Goal: Information Seeking & Learning: Learn about a topic

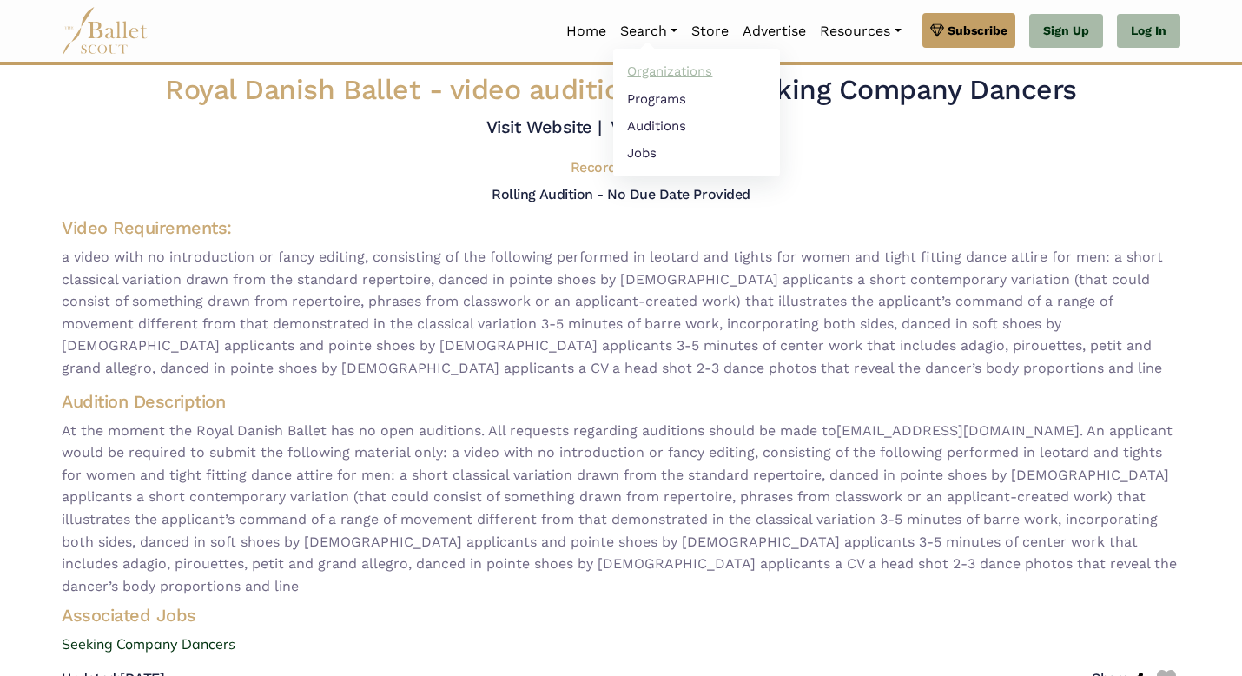
click at [650, 63] on link "Organizations" at bounding box center [696, 71] width 167 height 27
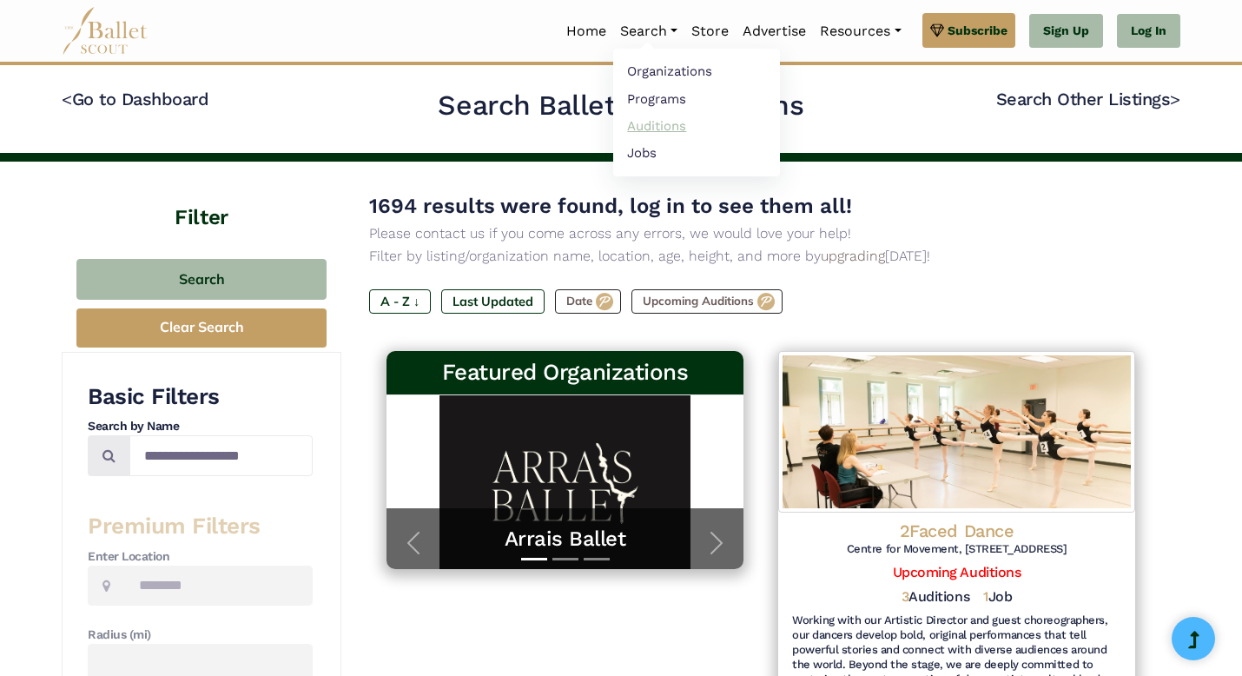
click at [637, 123] on link "Auditions" at bounding box center [696, 125] width 167 height 27
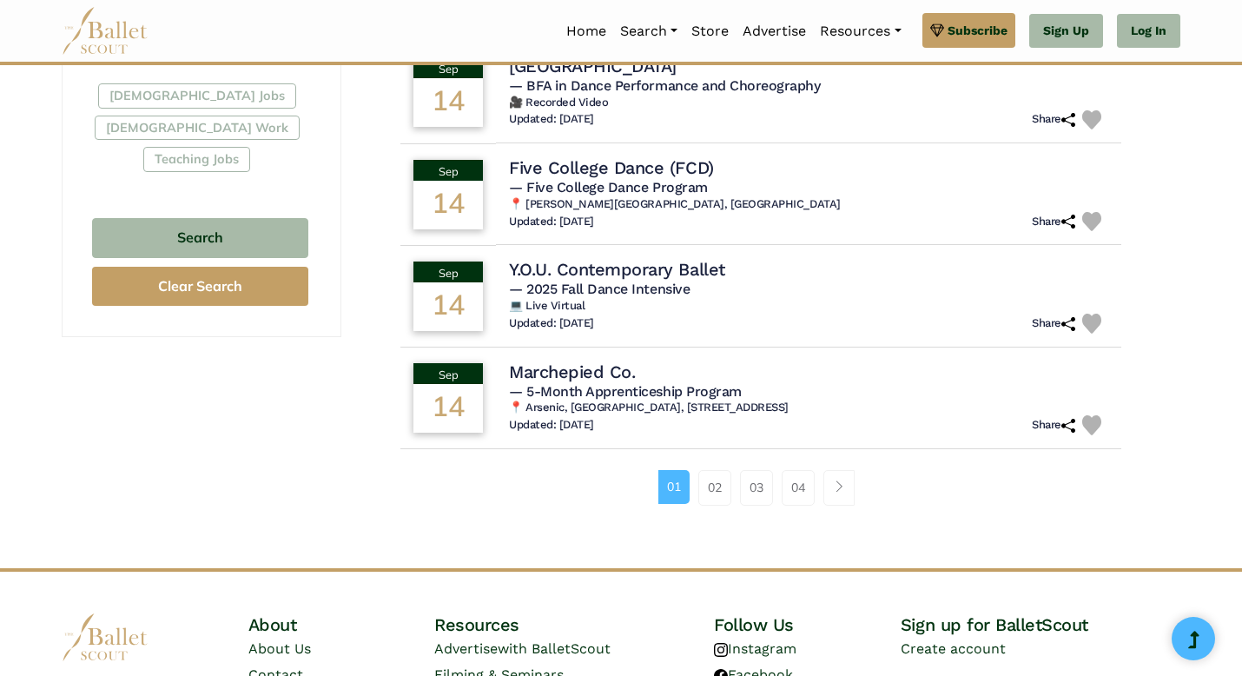
scroll to position [1079, 0]
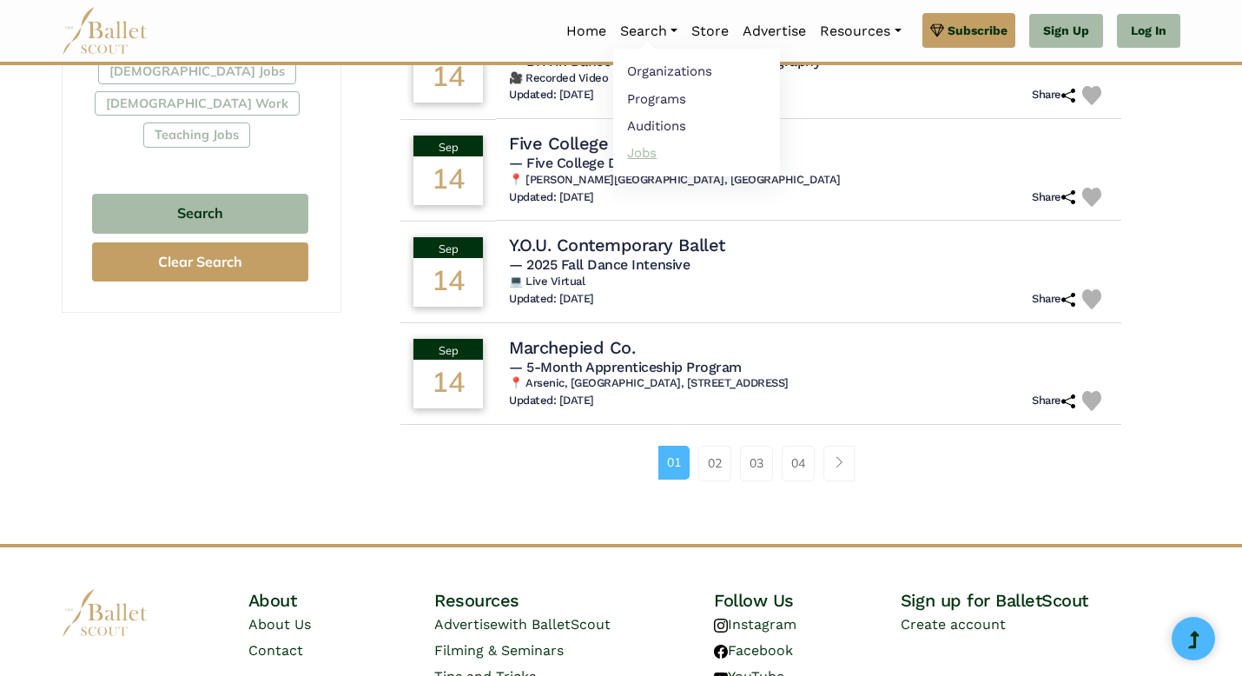
click at [641, 143] on link "Jobs" at bounding box center [696, 152] width 167 height 27
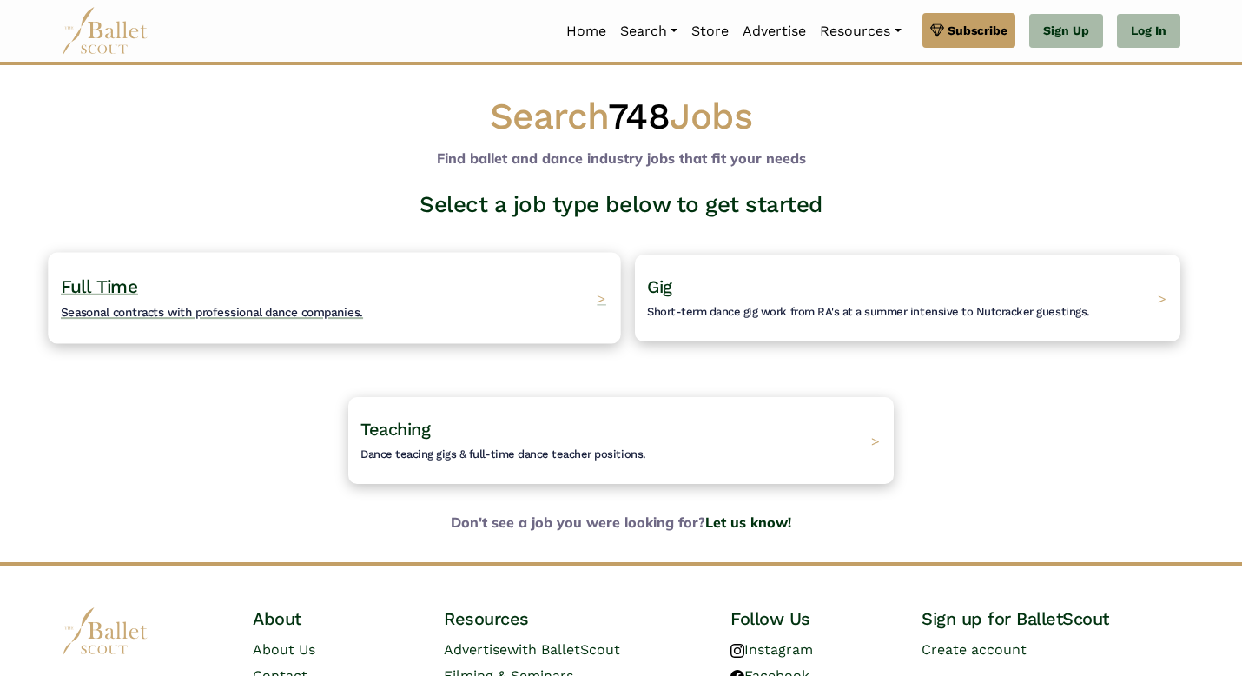
click at [537, 309] on div "Full Time Seasonal contracts with professional dance companies. >" at bounding box center [334, 297] width 572 height 91
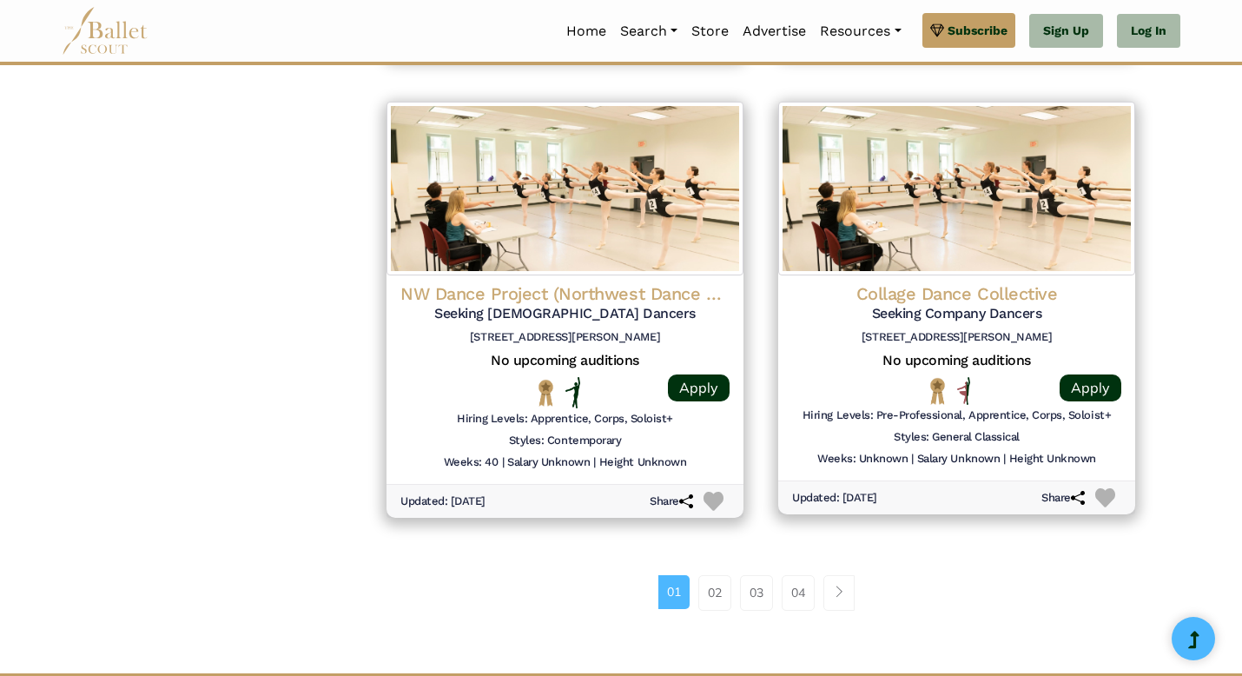
scroll to position [2228, 0]
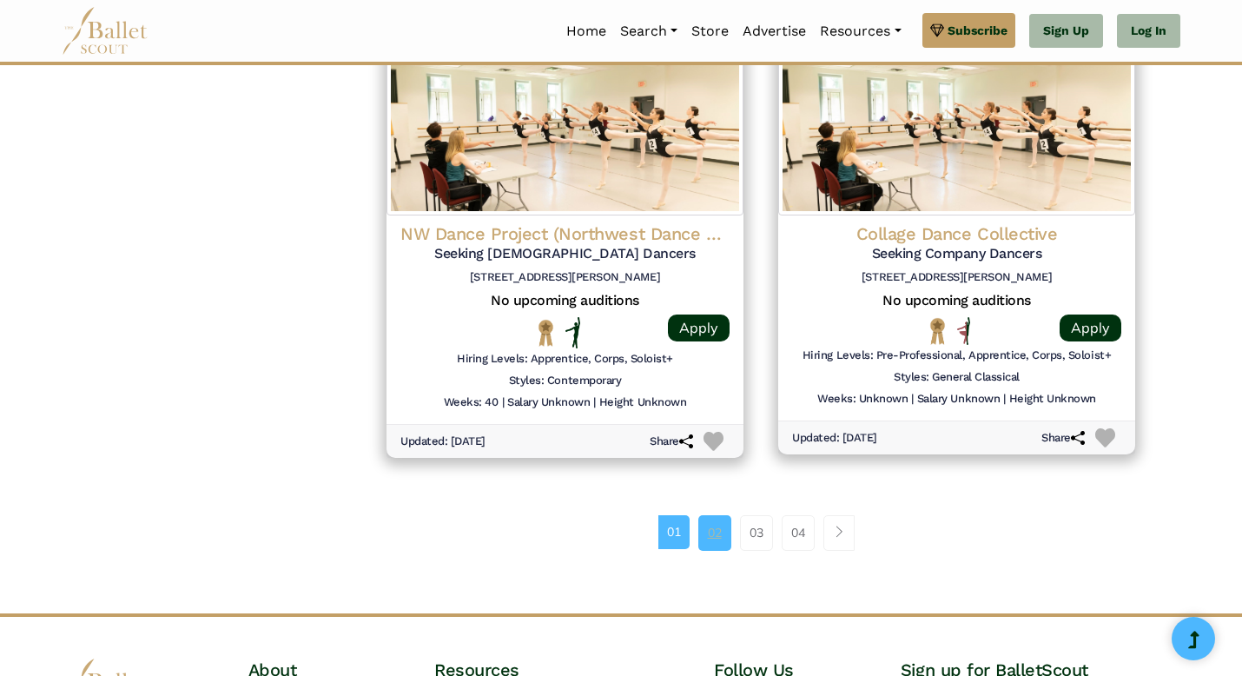
click at [709, 532] on link "02" at bounding box center [714, 532] width 33 height 35
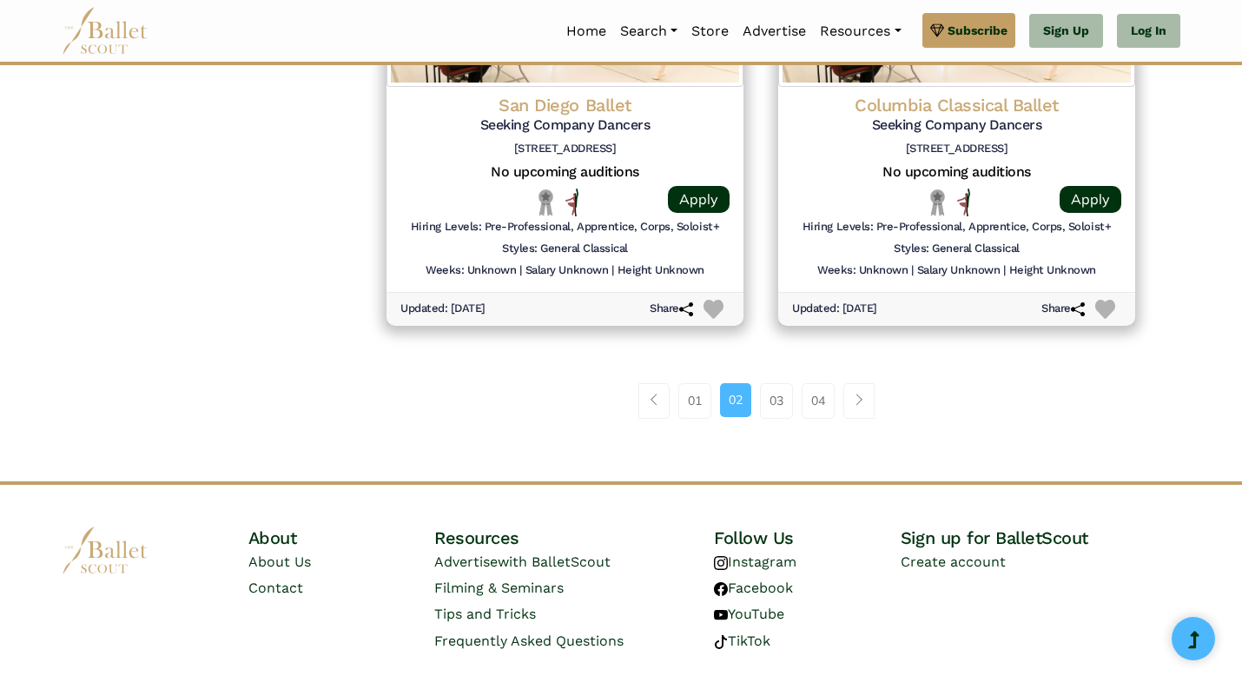
scroll to position [2365, 0]
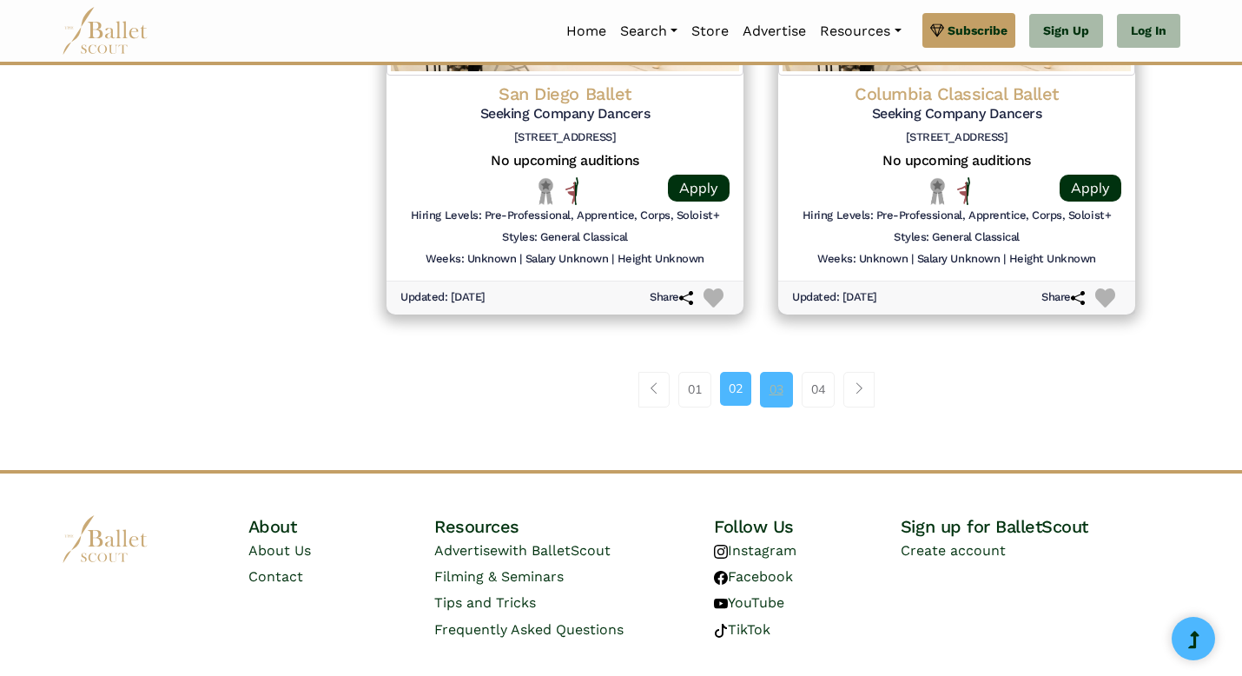
click at [771, 397] on link "03" at bounding box center [776, 389] width 33 height 35
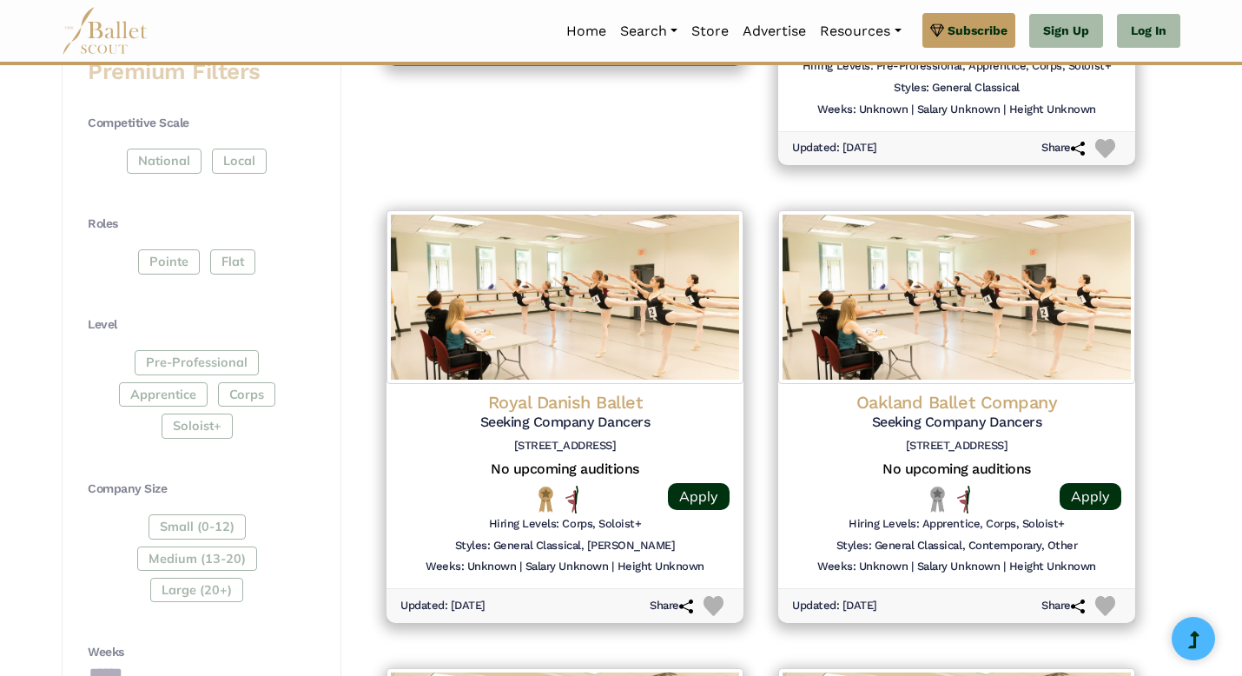
scroll to position [731, 0]
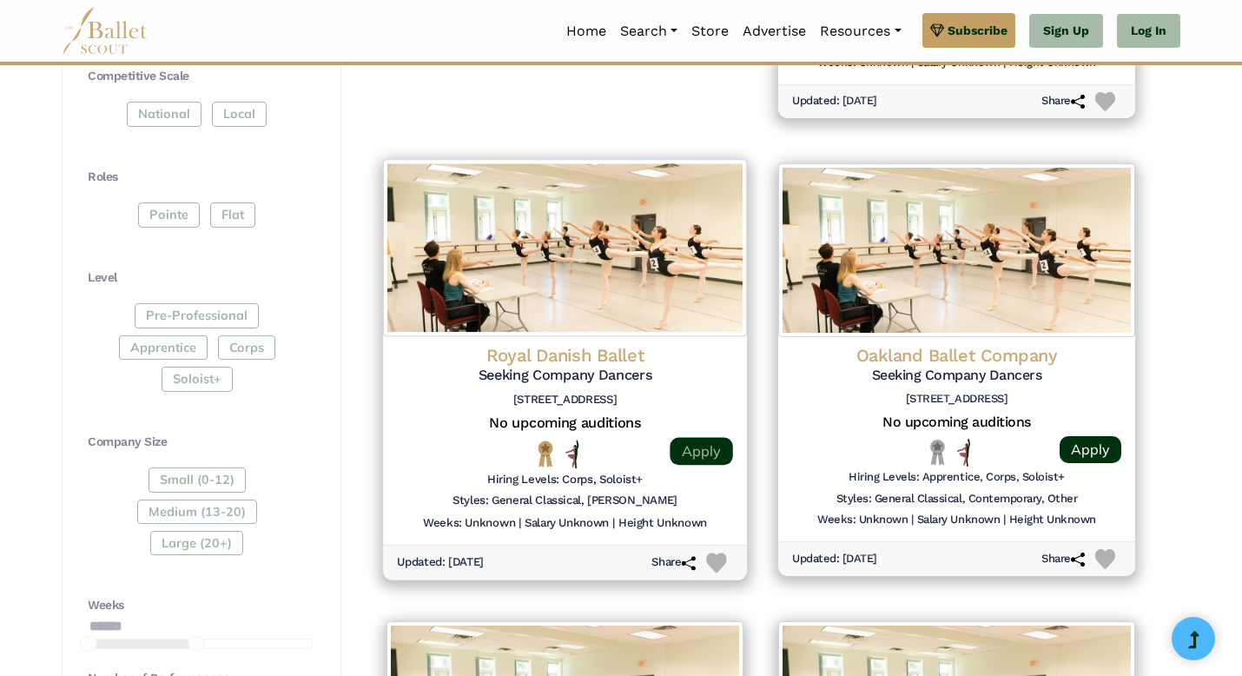
click at [696, 438] on link "Apply" at bounding box center [701, 451] width 63 height 28
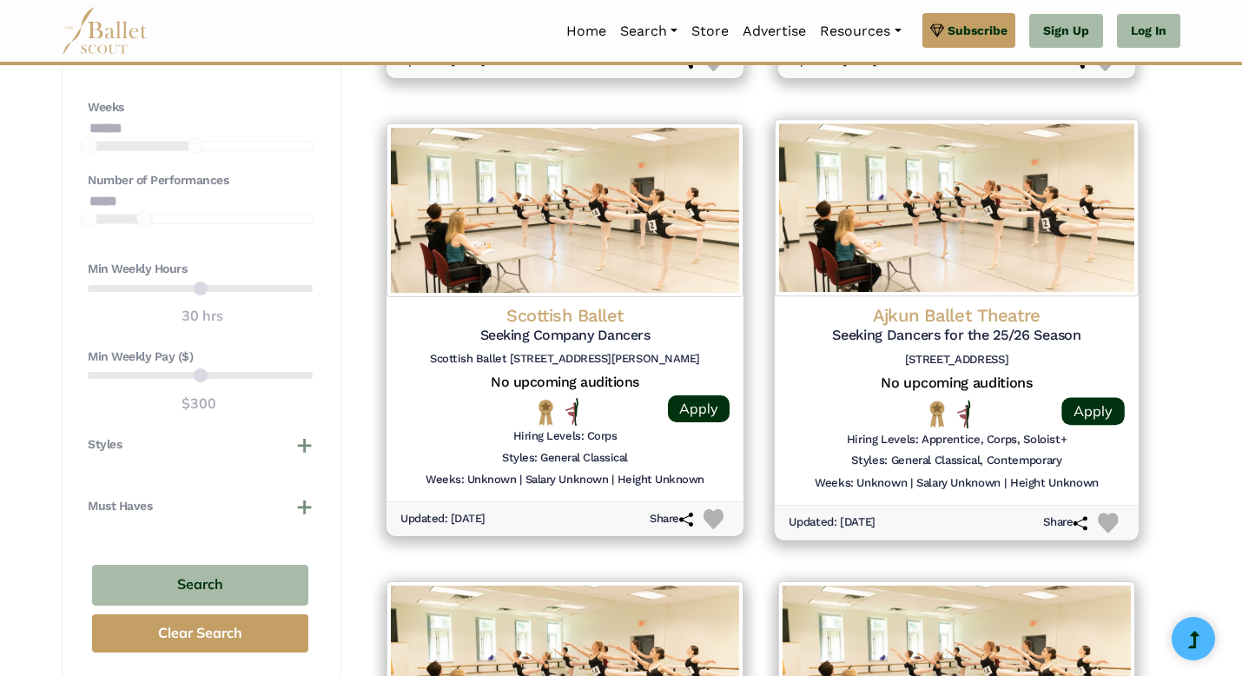
scroll to position [1230, 0]
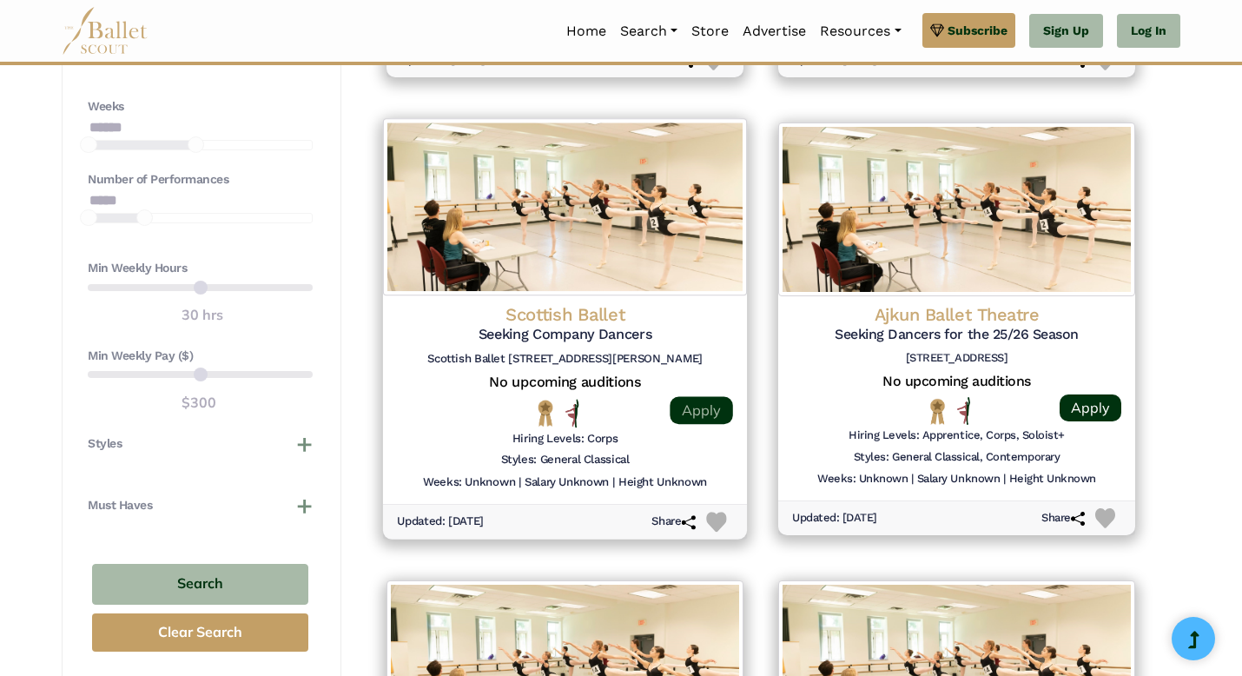
click at [696, 408] on link "Apply" at bounding box center [701, 410] width 63 height 28
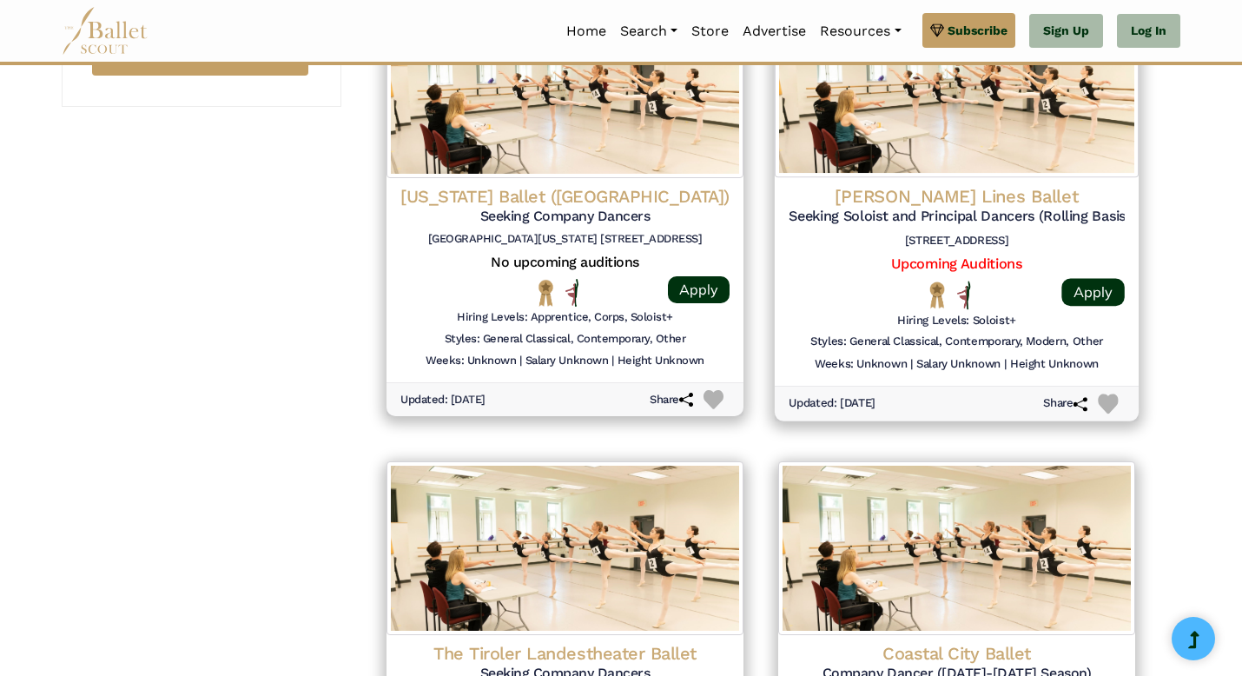
scroll to position [1820, 0]
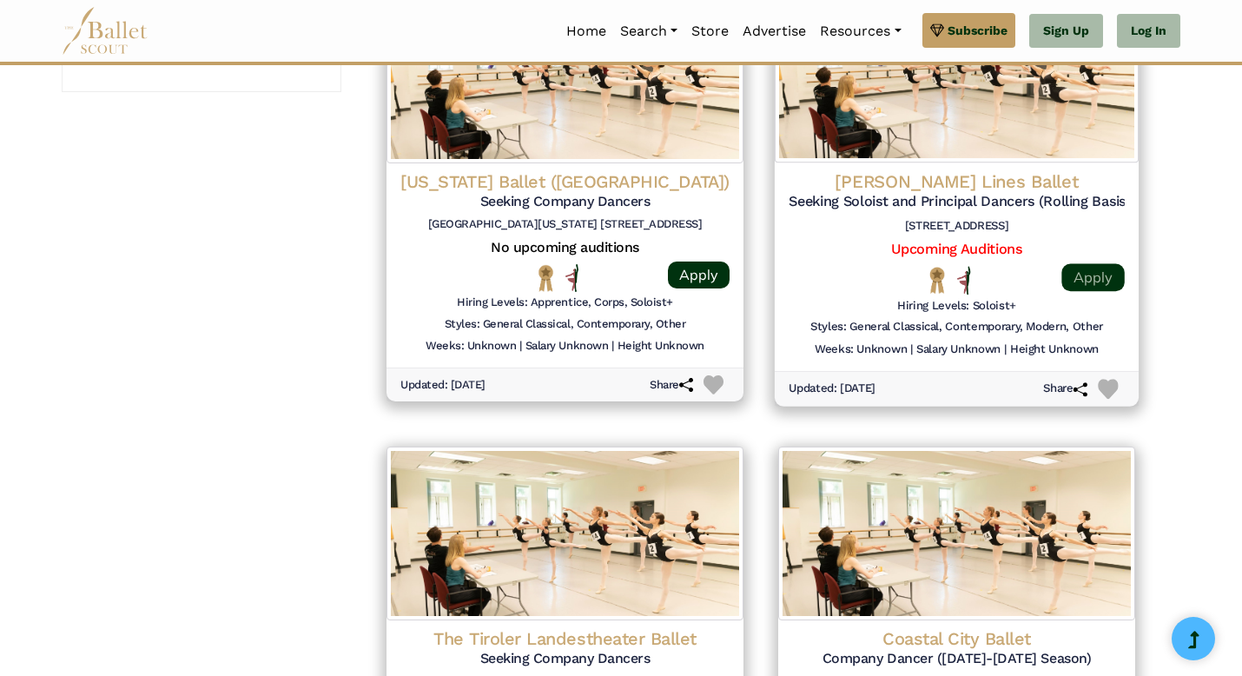
click at [1102, 272] on link "Apply" at bounding box center [1092, 277] width 63 height 28
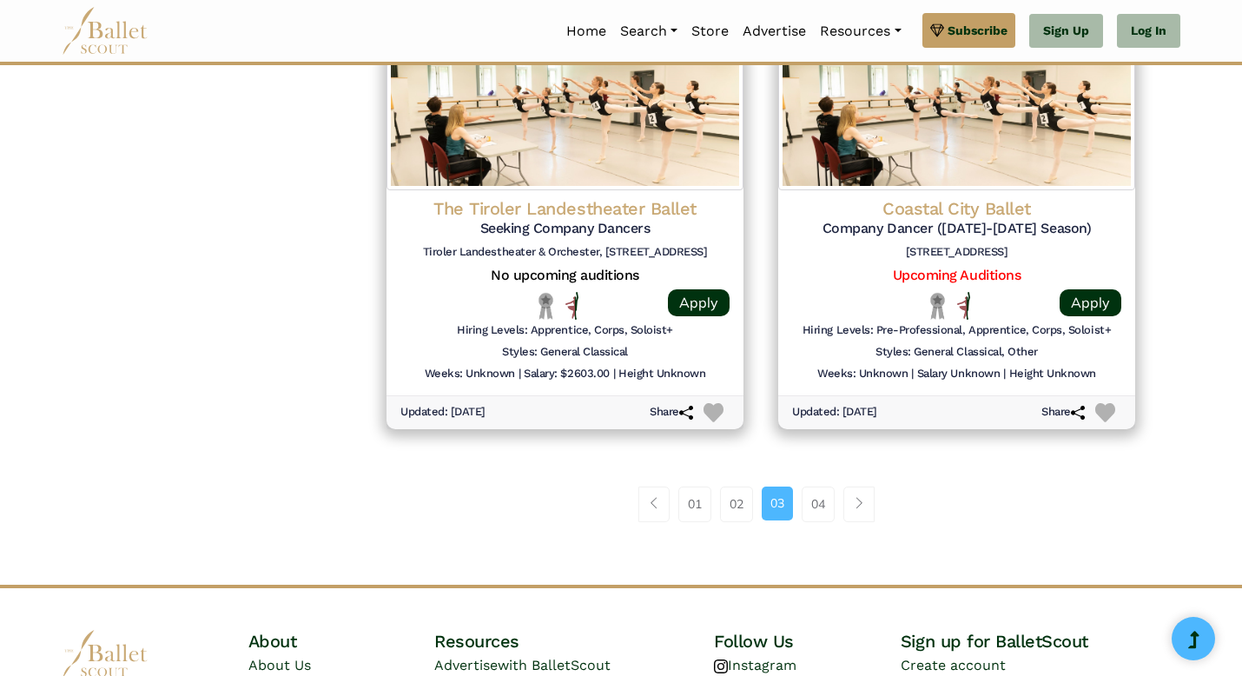
scroll to position [2260, 0]
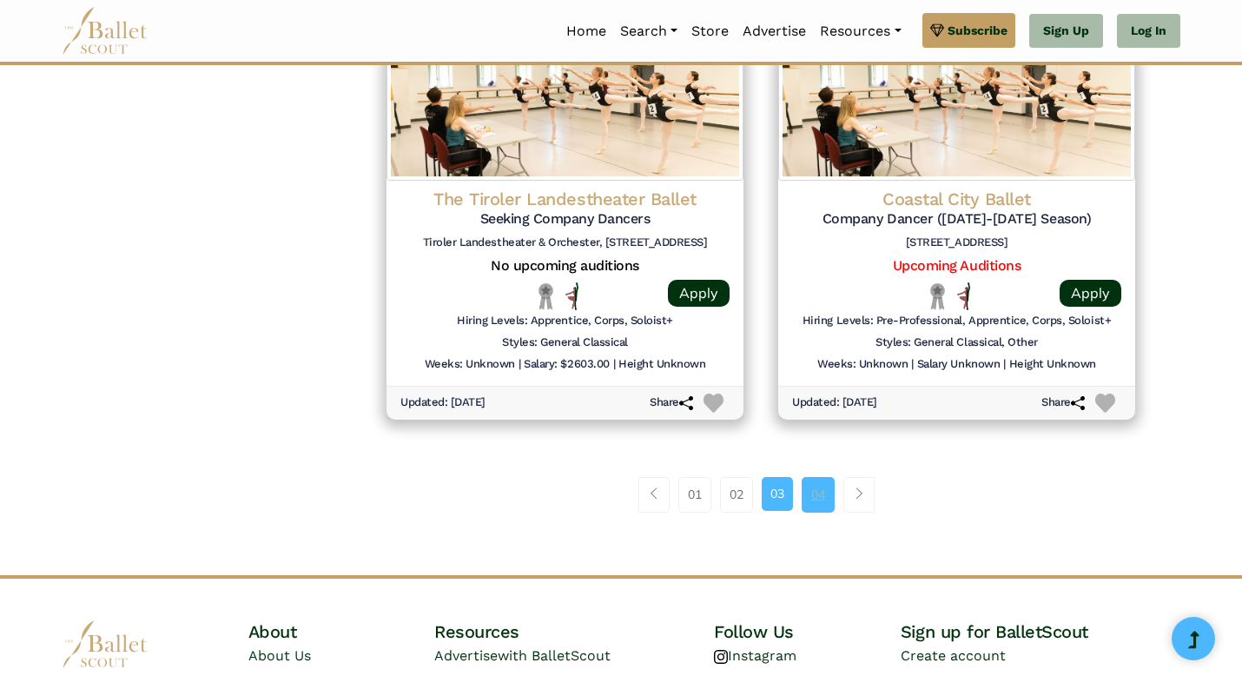
click at [818, 492] on link "04" at bounding box center [818, 494] width 33 height 35
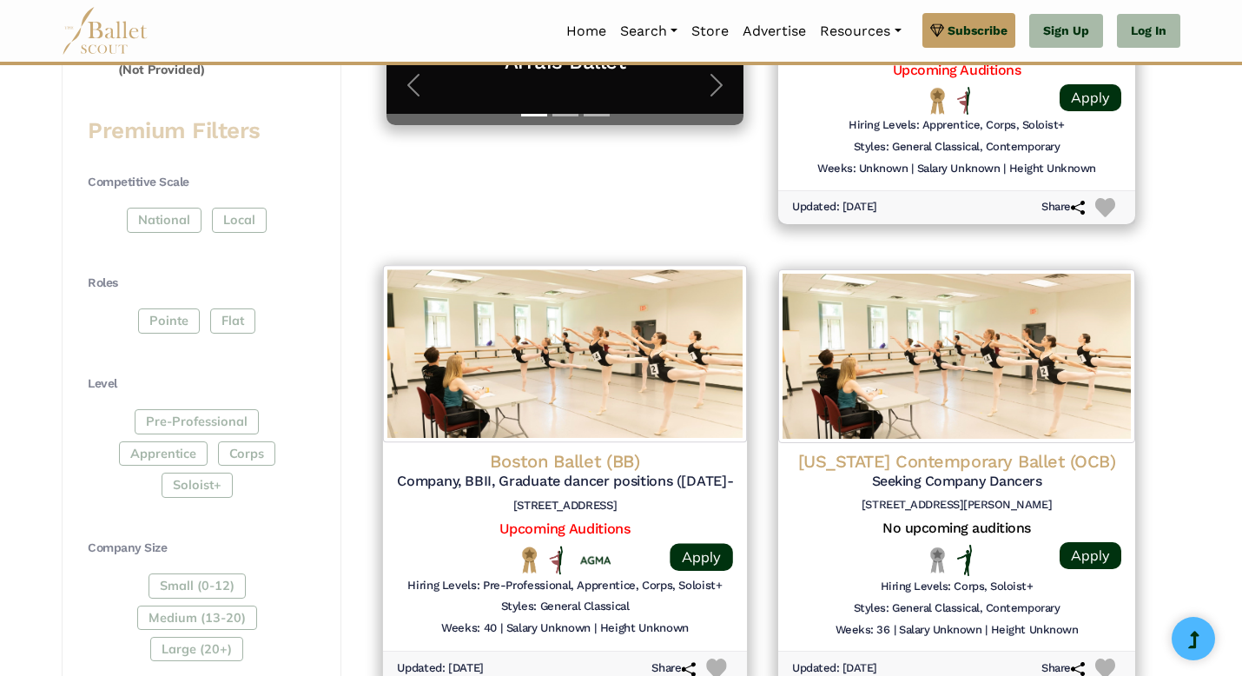
scroll to position [637, 0]
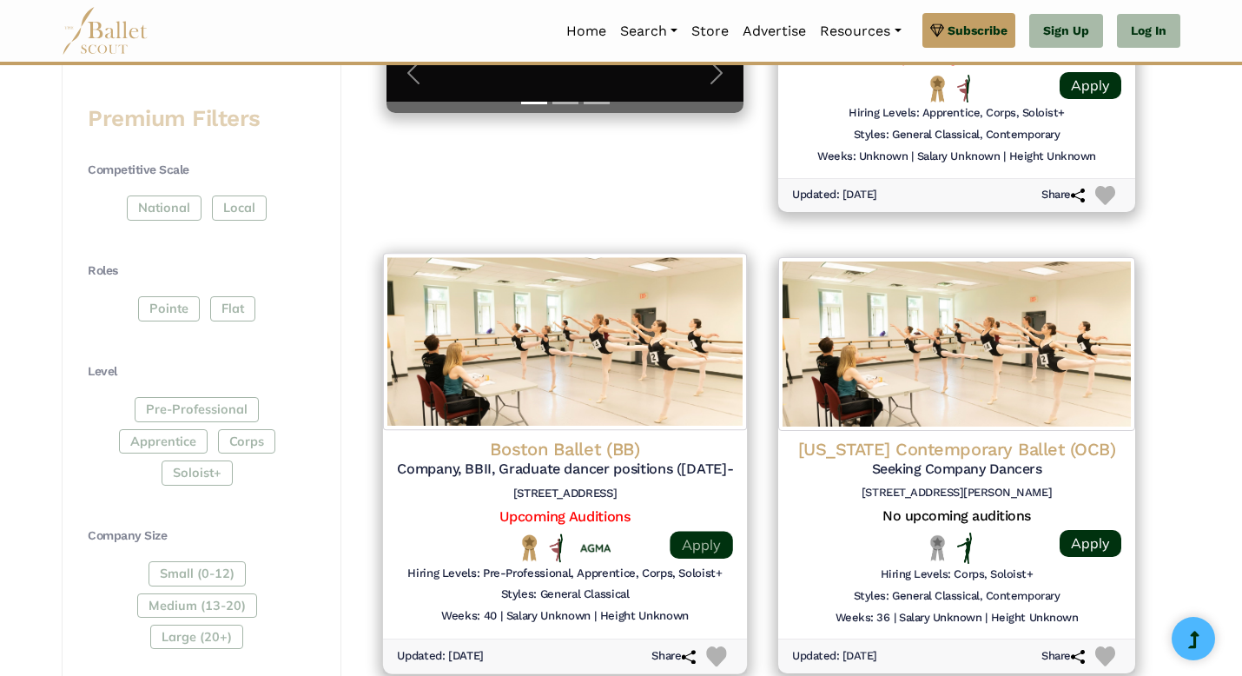
click at [698, 537] on link "Apply" at bounding box center [701, 545] width 63 height 28
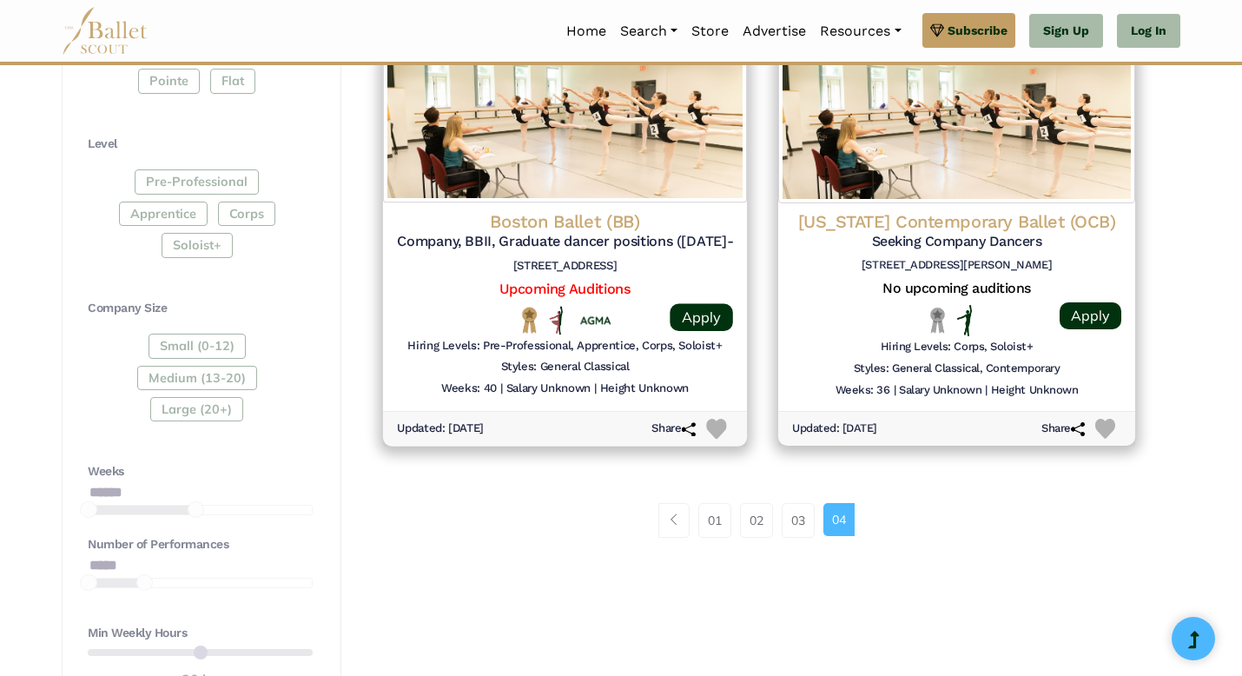
scroll to position [866, 0]
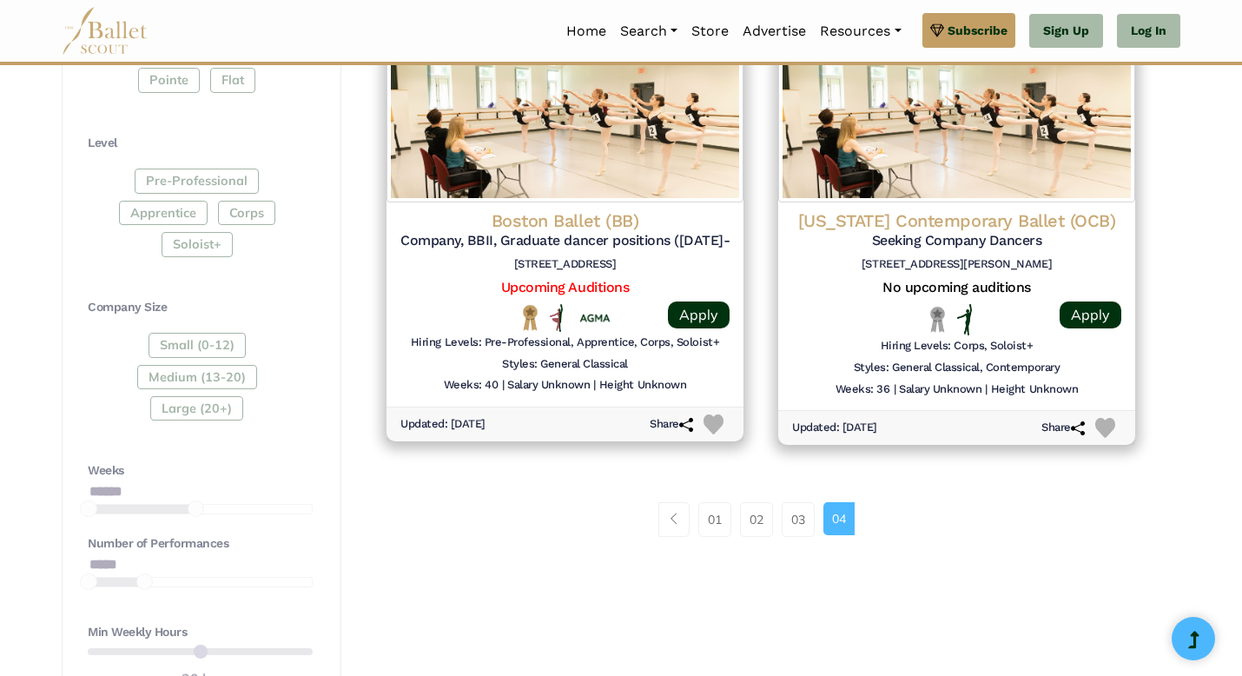
click at [887, 506] on div "01 02 03 04" at bounding box center [760, 519] width 783 height 35
